Goal: Task Accomplishment & Management: Manage account settings

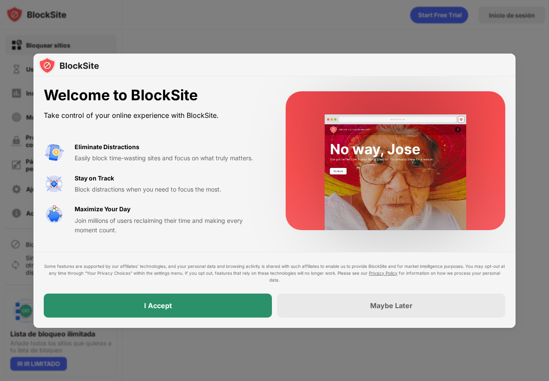
click at [155, 302] on div "I Accept" at bounding box center [158, 306] width 28 height 9
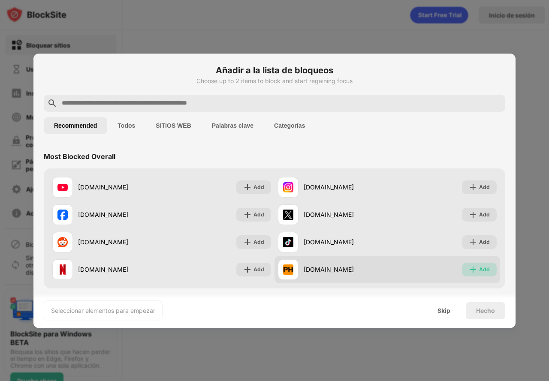
click at [479, 271] on div "Add" at bounding box center [484, 269] width 11 height 9
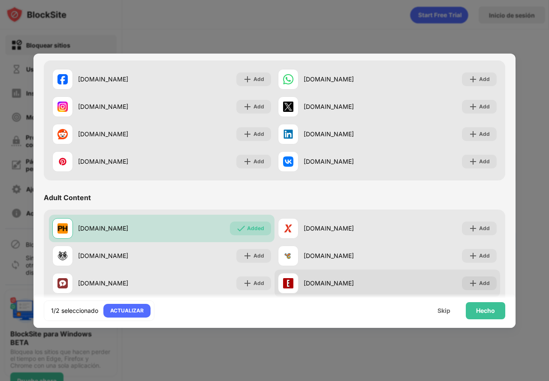
scroll to position [300, 0]
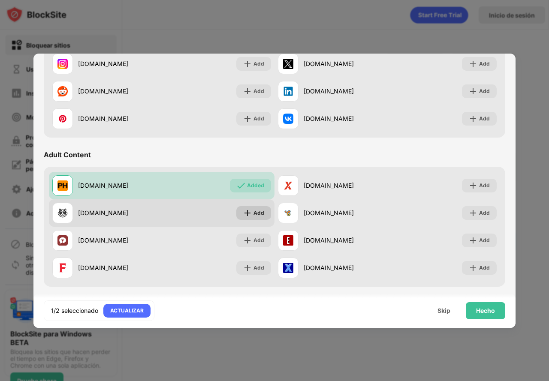
click at [256, 215] on div "Add" at bounding box center [258, 213] width 11 height 9
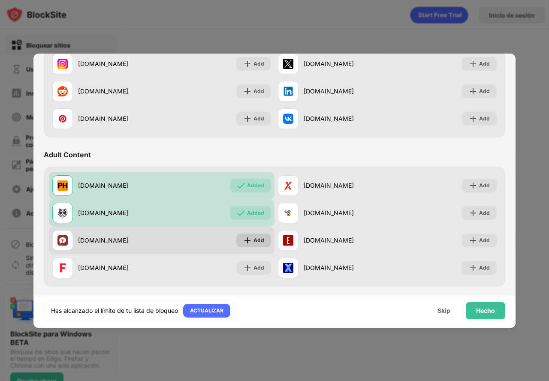
click at [253, 239] on div "Add" at bounding box center [258, 240] width 11 height 9
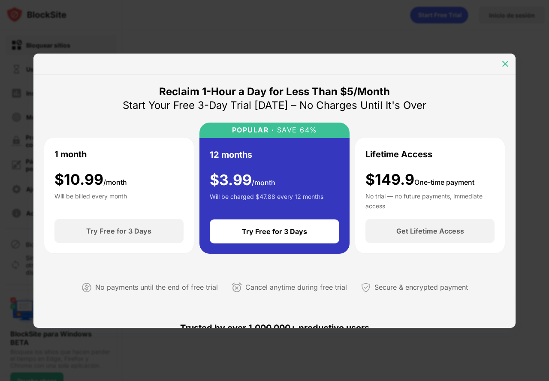
click at [505, 63] on img at bounding box center [505, 64] width 9 height 9
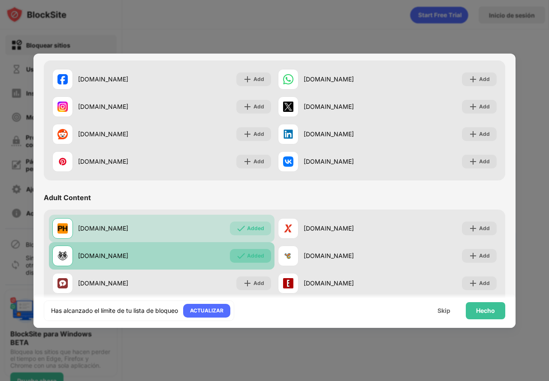
scroll to position [300, 0]
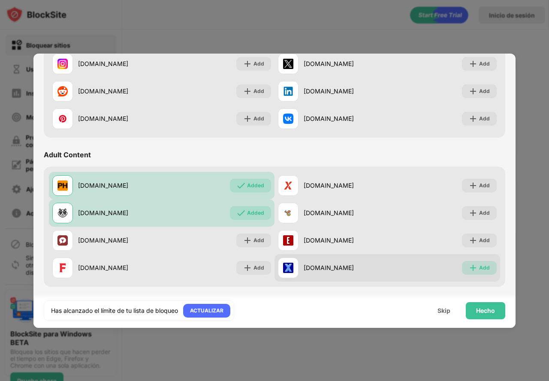
click at [479, 267] on div "Add" at bounding box center [484, 268] width 11 height 9
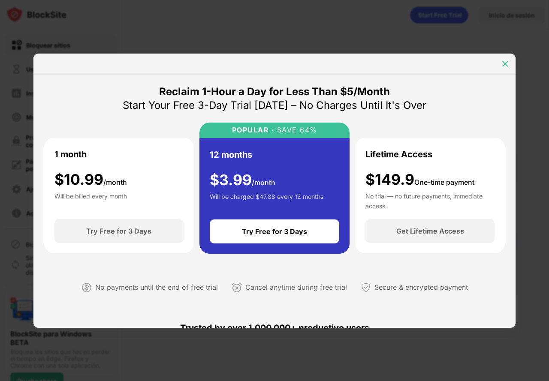
click at [507, 64] on img at bounding box center [505, 64] width 9 height 9
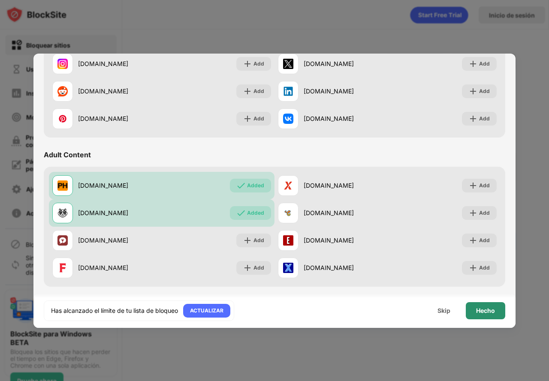
click at [490, 312] on div "Hecho" at bounding box center [485, 311] width 19 height 7
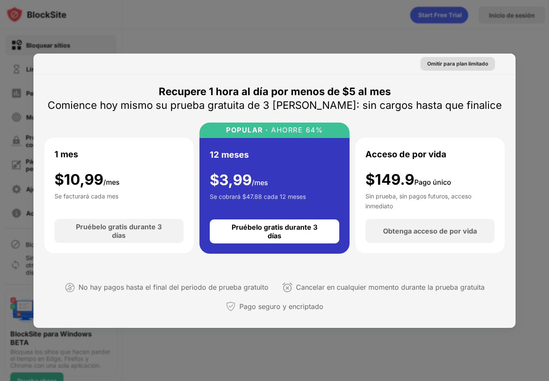
click at [469, 65] on font "Omitir para plan limitado" at bounding box center [457, 63] width 61 height 6
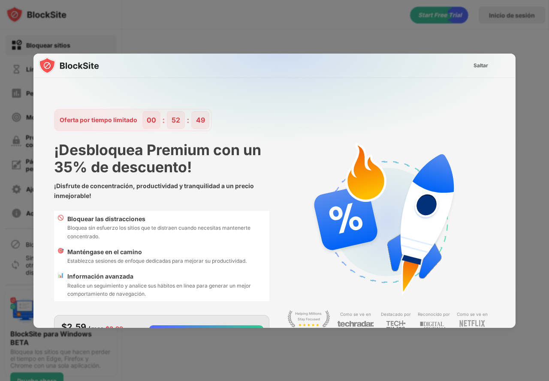
click at [458, 67] on img at bounding box center [280, 139] width 482 height 170
click at [474, 66] on font "Saltar" at bounding box center [481, 65] width 15 height 6
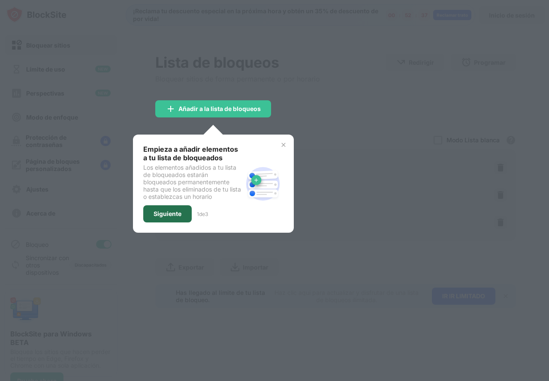
click at [172, 217] on font "Siguiente" at bounding box center [168, 213] width 28 height 7
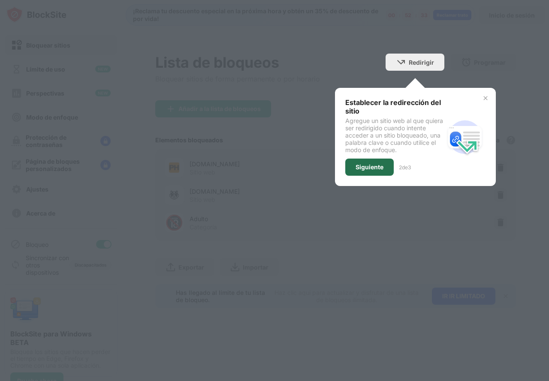
click at [374, 169] on font "Siguiente" at bounding box center [370, 166] width 28 height 7
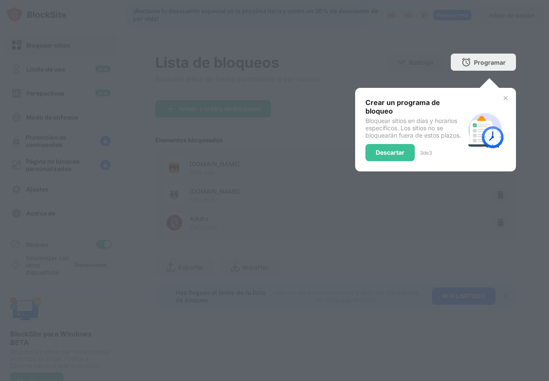
click at [504, 101] on img at bounding box center [505, 98] width 7 height 7
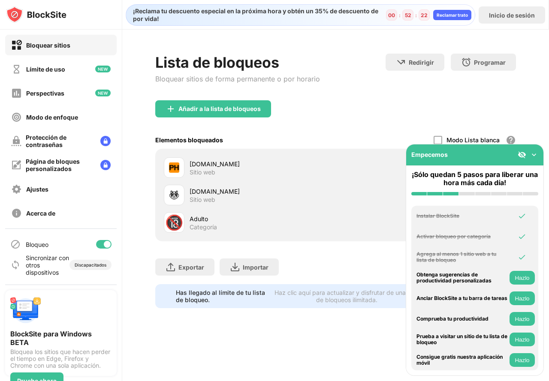
click at [380, 120] on div "Añadir a la lista de bloqueos" at bounding box center [335, 115] width 361 height 31
click at [535, 153] on img at bounding box center [534, 155] width 9 height 9
